Goal: Task Accomplishment & Management: Complete application form

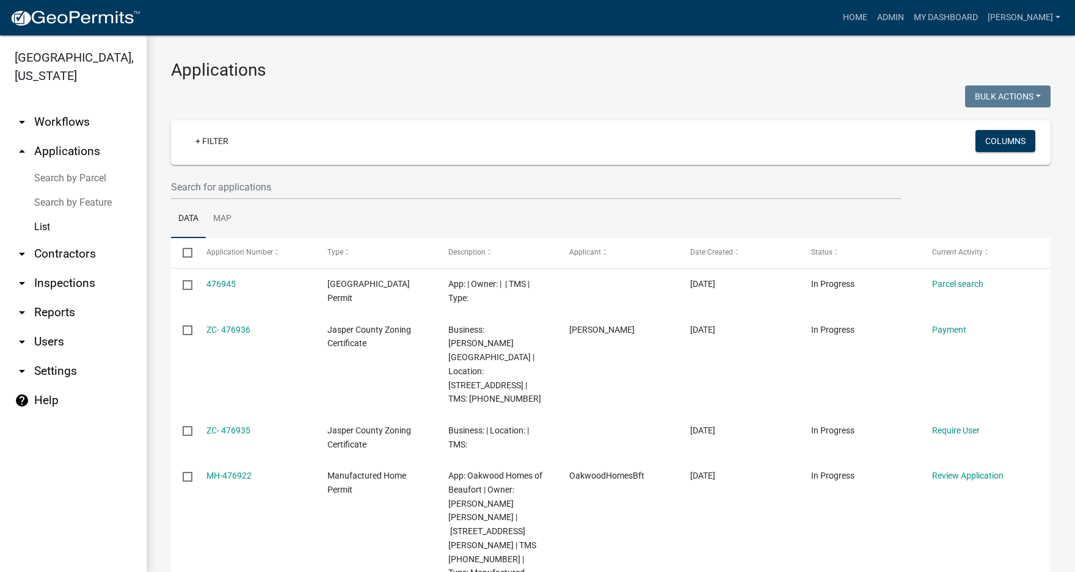
select select "3: 100"
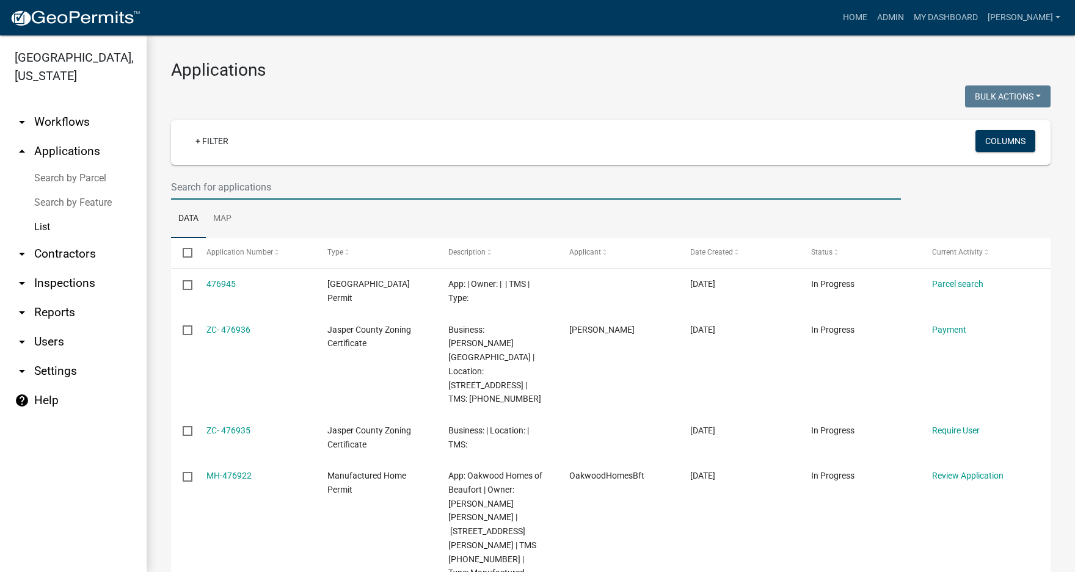
click at [215, 191] on input "text" at bounding box center [536, 187] width 730 height 25
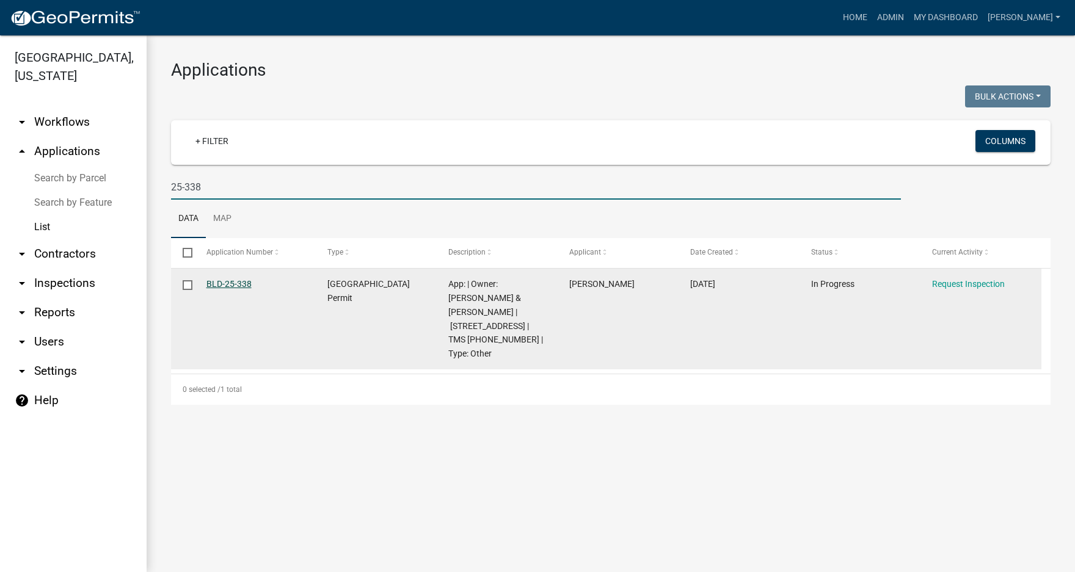
type input "25-338"
click at [217, 284] on link "BLD-25-338" at bounding box center [228, 284] width 45 height 10
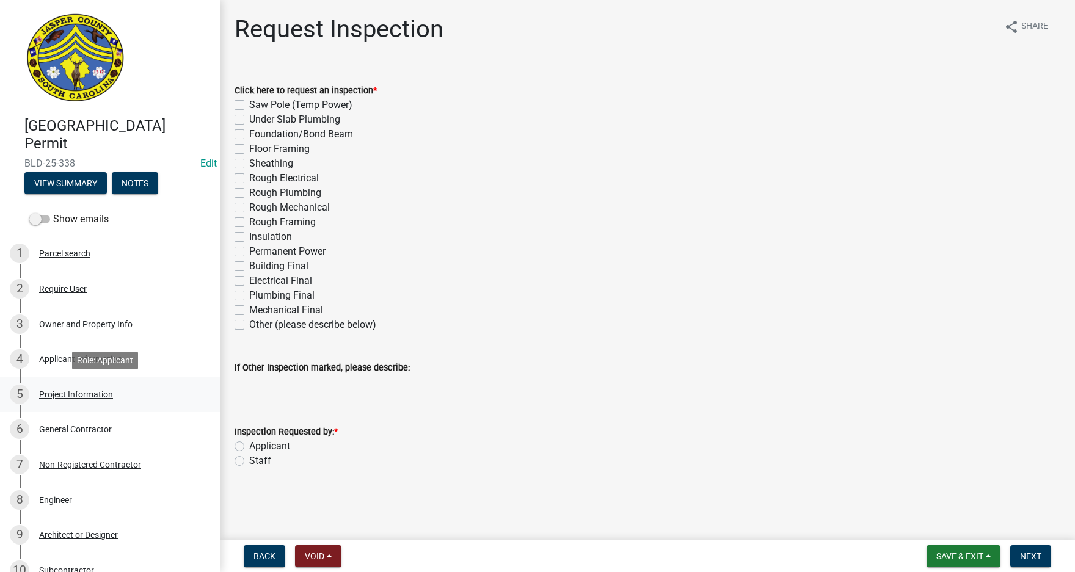
click at [86, 394] on div "Project Information" at bounding box center [76, 394] width 74 height 9
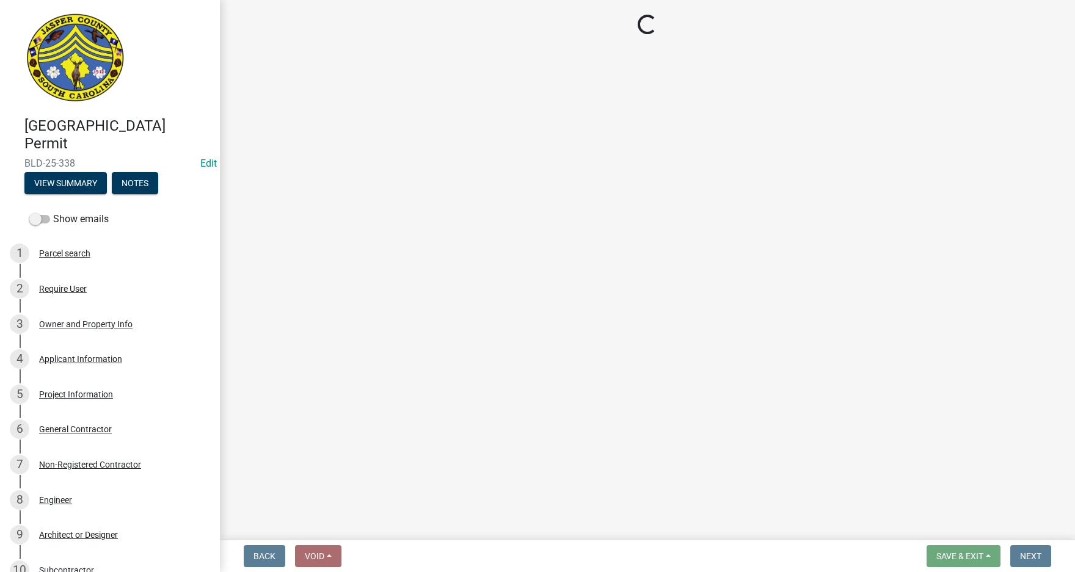
select select "6ab2409e-ebf5-4fc4-a3dd-d111df7f0e40"
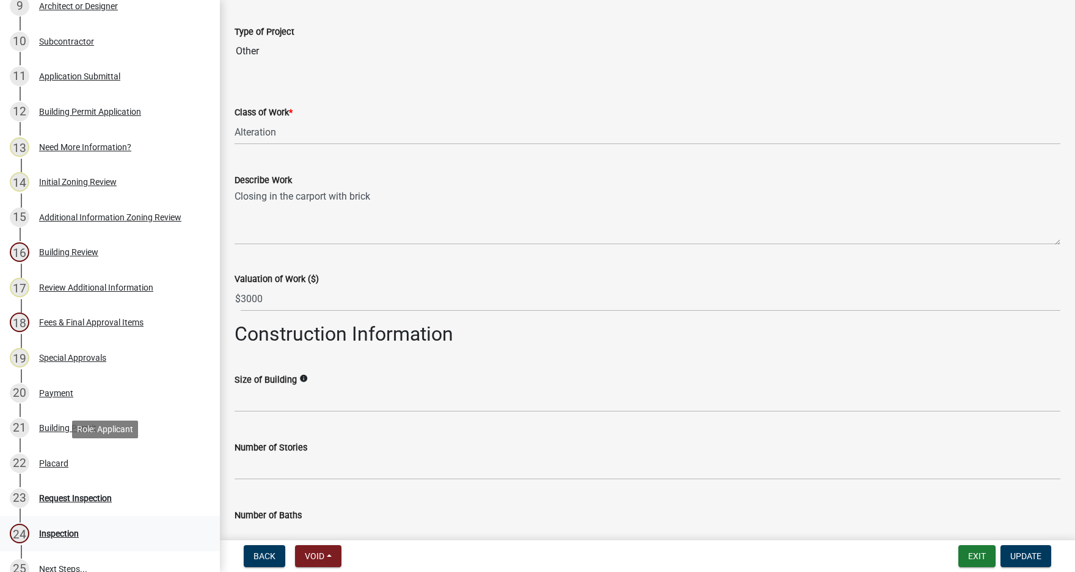
scroll to position [611, 0]
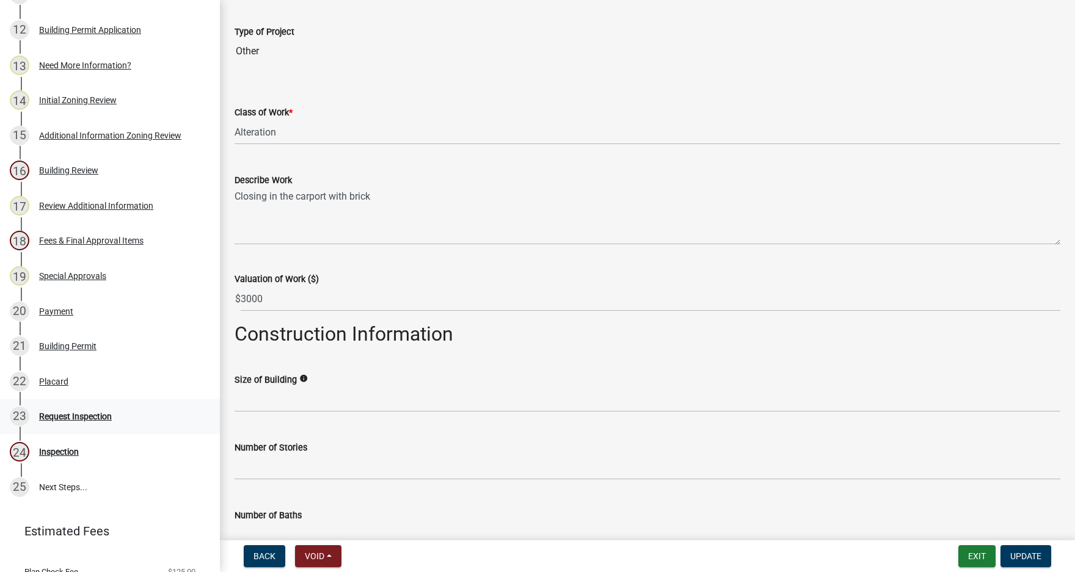
click at [77, 416] on div "Request Inspection" at bounding box center [75, 416] width 73 height 9
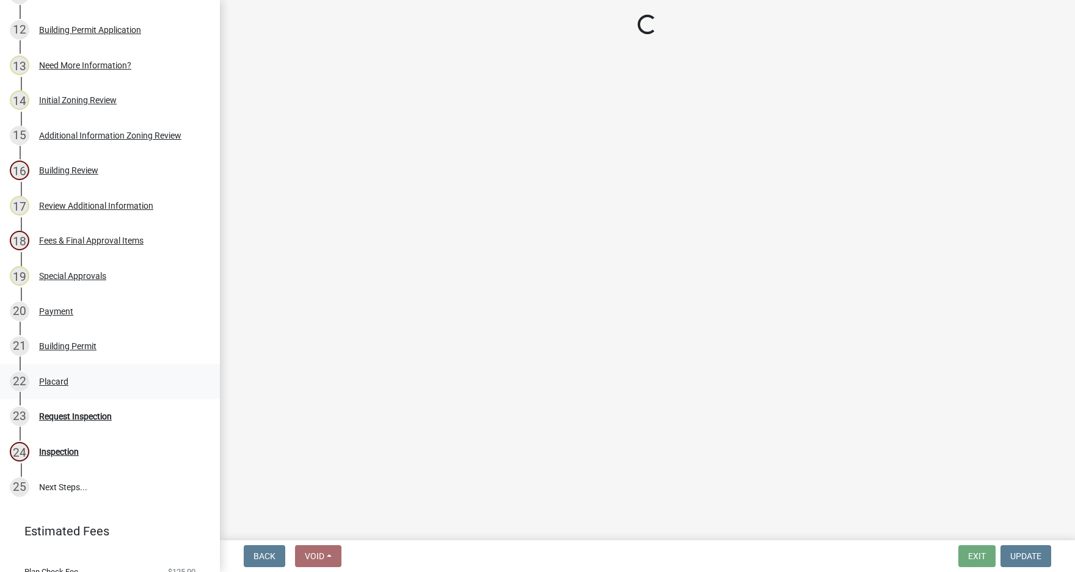
scroll to position [0, 0]
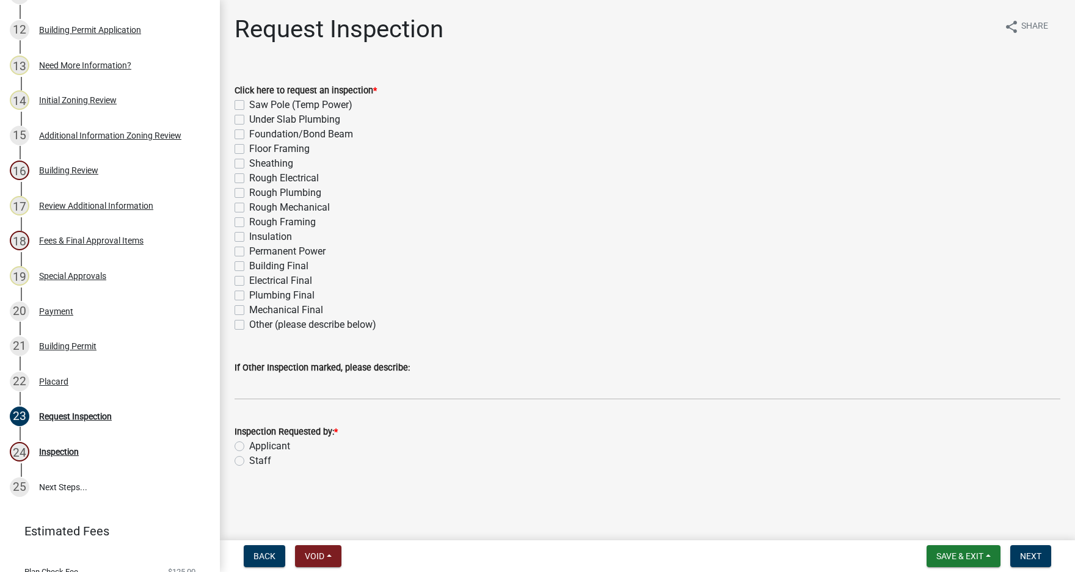
click at [249, 221] on label "Rough Framing" at bounding box center [282, 222] width 67 height 15
click at [249, 221] on input "Rough Framing" at bounding box center [253, 219] width 8 height 8
checkbox input "true"
checkbox input "false"
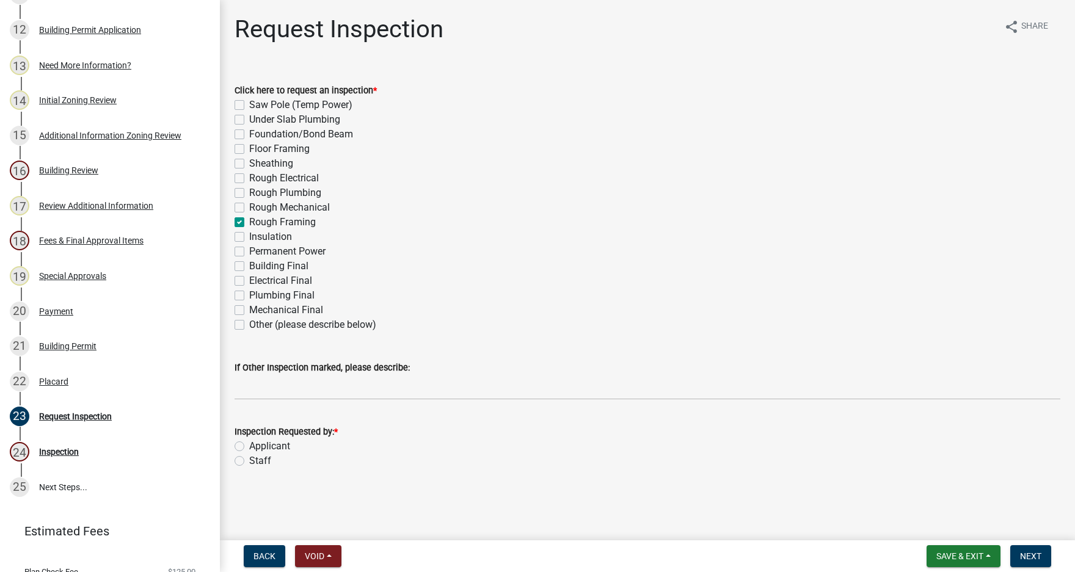
checkbox input "false"
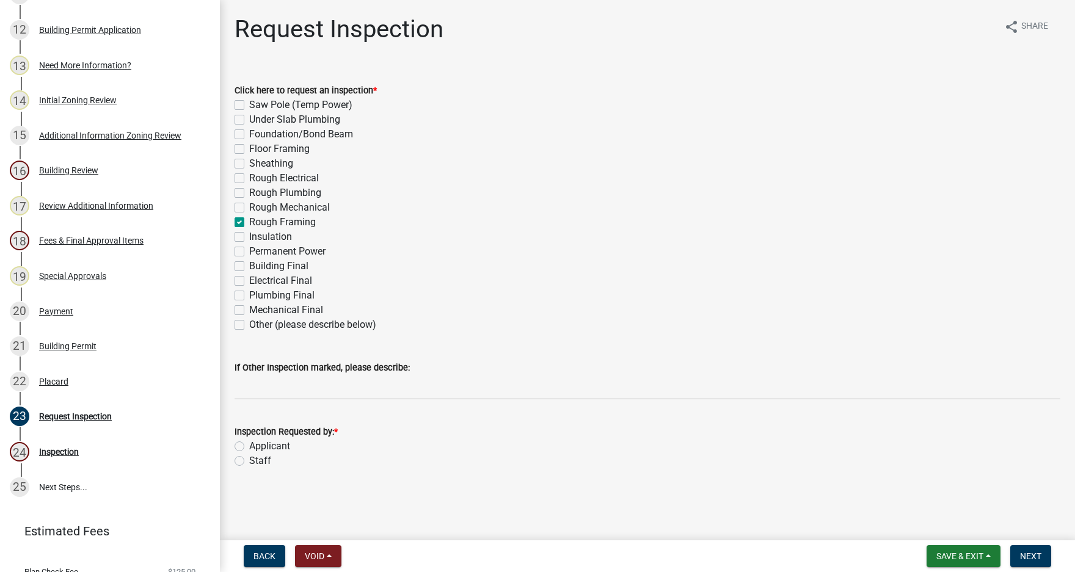
checkbox input "false"
checkbox input "true"
checkbox input "false"
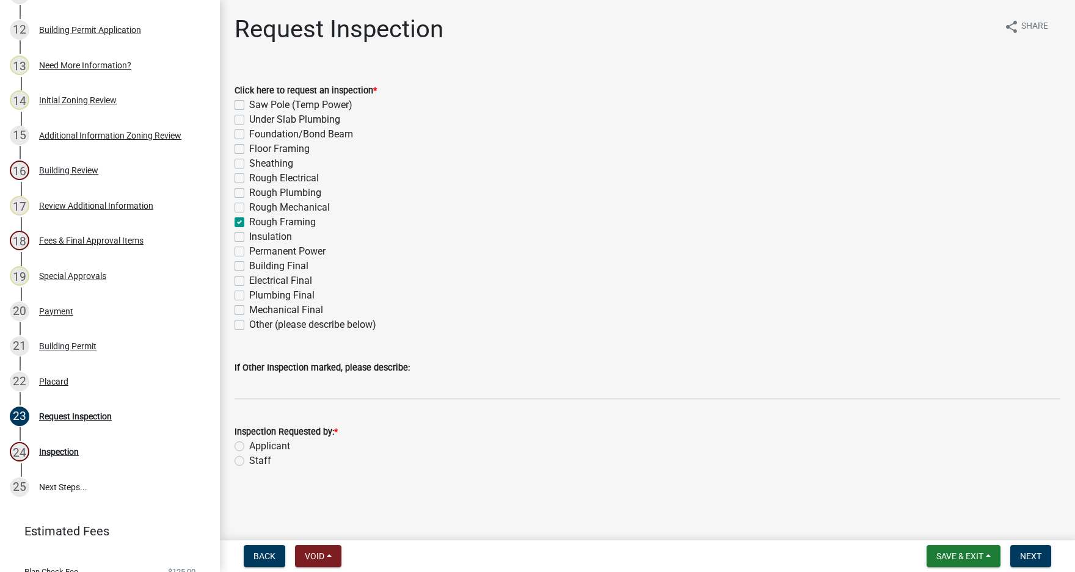
checkbox input "false"
click at [249, 444] on label "Applicant" at bounding box center [269, 446] width 41 height 15
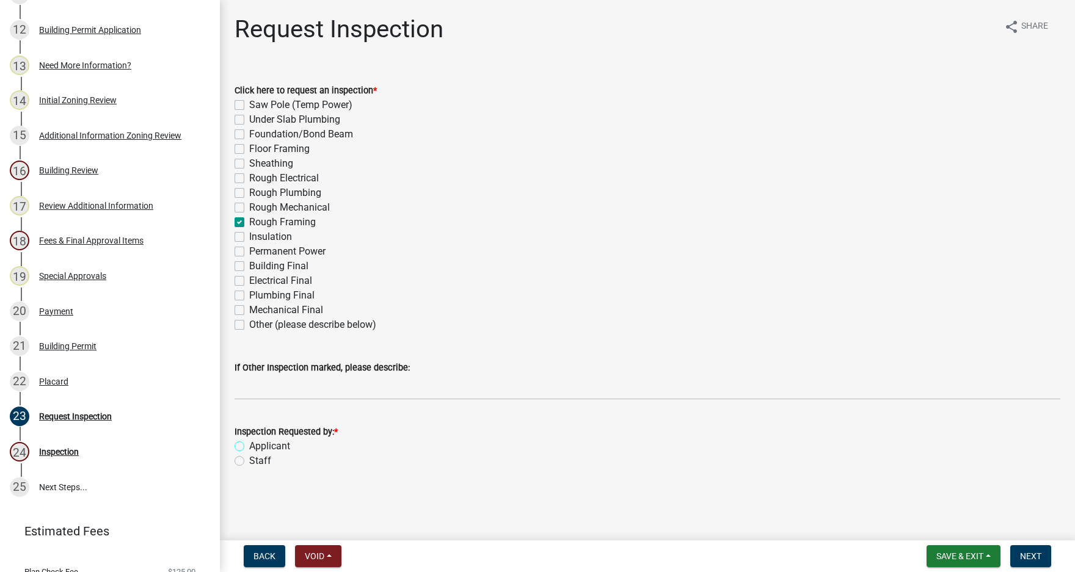
click at [249, 444] on input "Applicant" at bounding box center [253, 443] width 8 height 8
radio input "true"
click at [1033, 551] on span "Next" at bounding box center [1030, 556] width 21 height 10
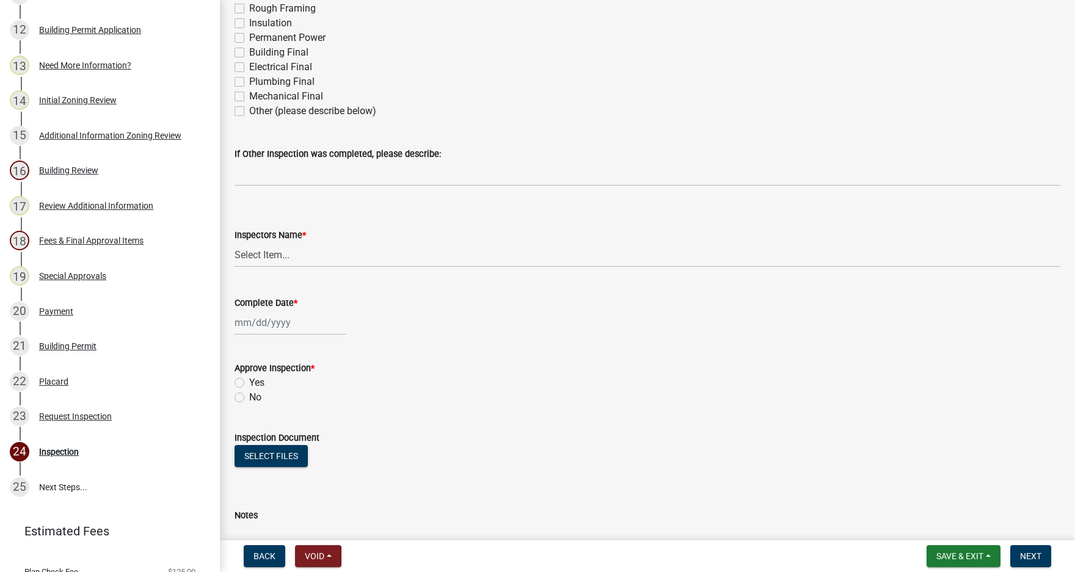
scroll to position [305, 0]
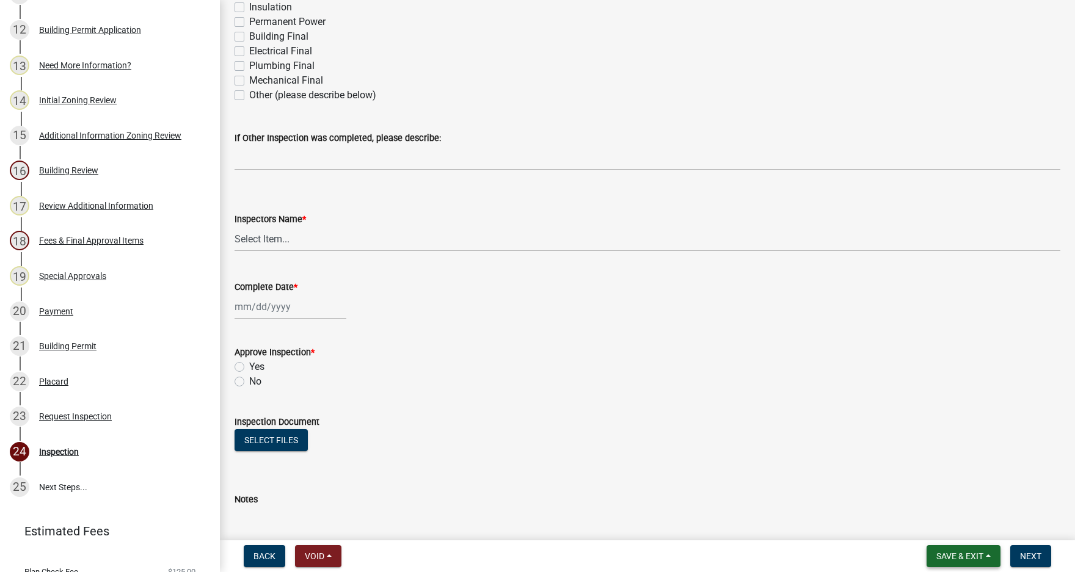
click at [966, 556] on span "Save & Exit" at bounding box center [959, 556] width 47 height 10
click at [954, 522] on button "Save & Exit" at bounding box center [951, 524] width 98 height 29
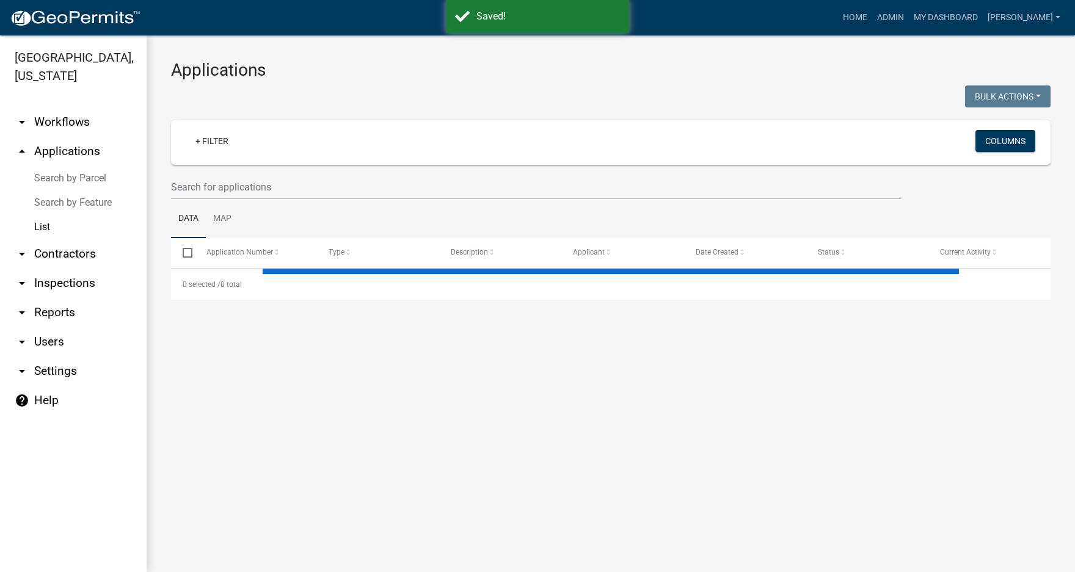
select select "3: 100"
